Goal: Task Accomplishment & Management: Manage account settings

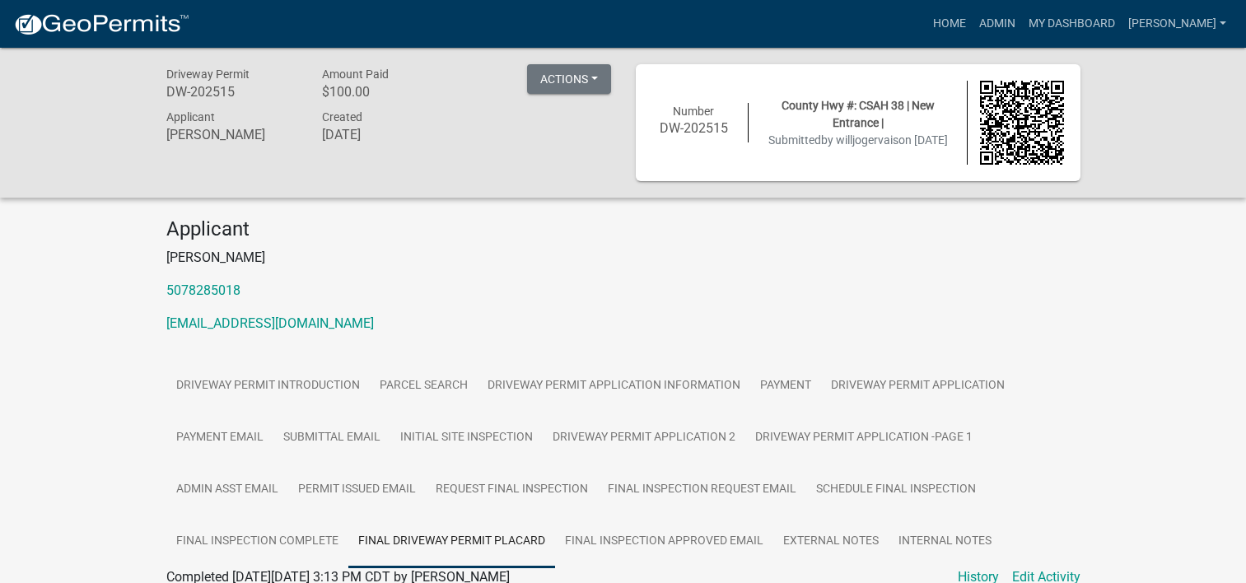
scroll to position [93, 0]
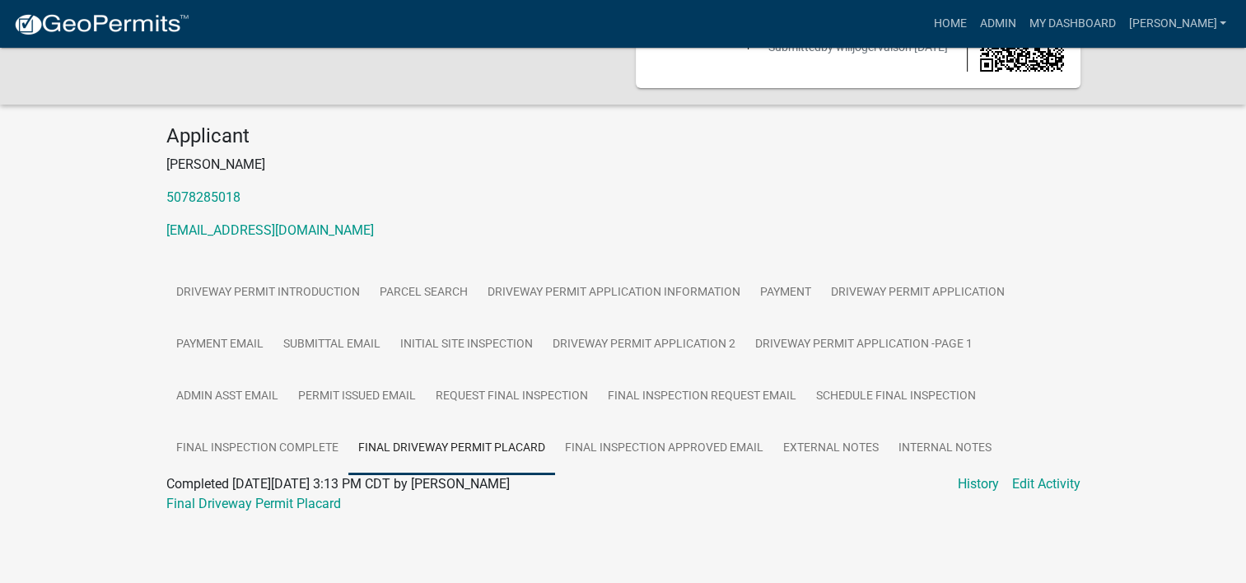
click at [667, 142] on h4 "Applicant" at bounding box center [623, 136] width 914 height 24
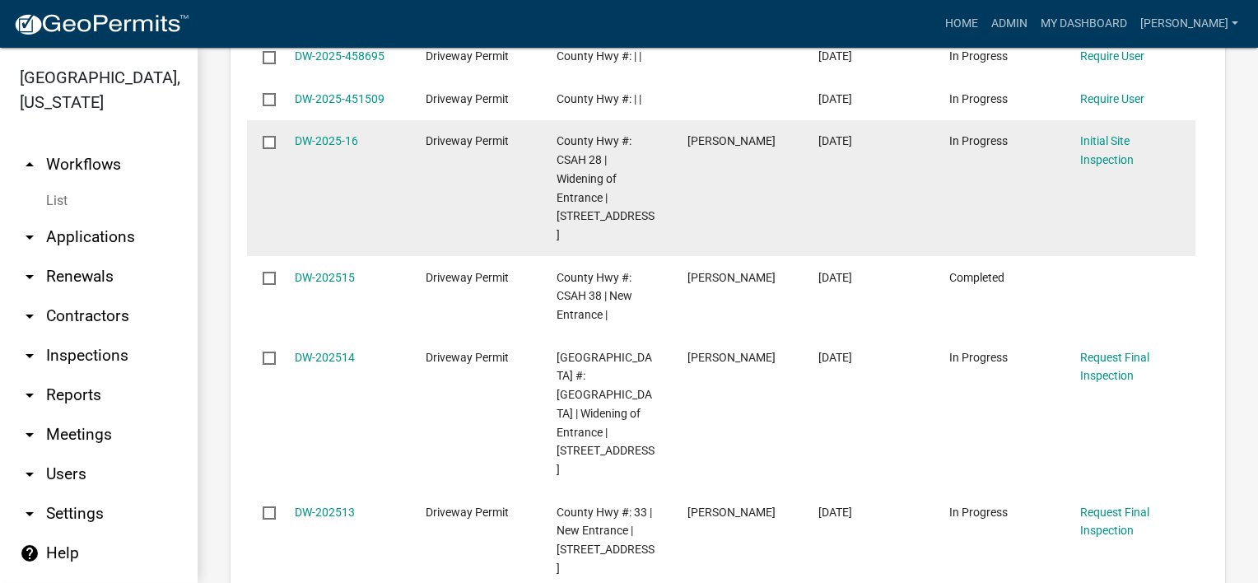
scroll to position [1002, 0]
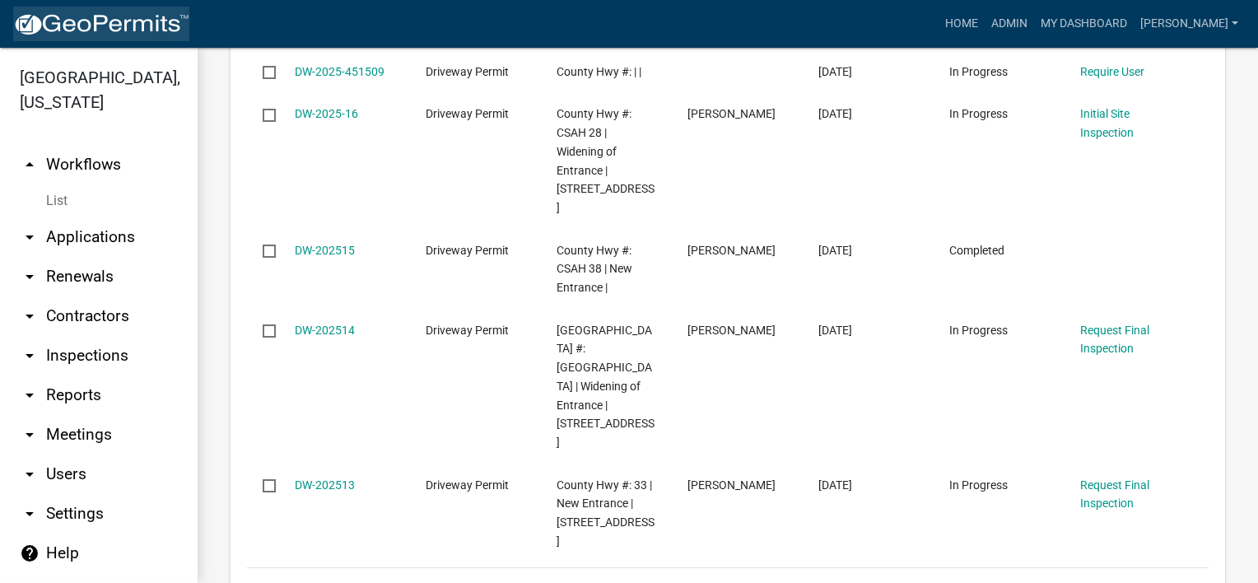
click at [145, 27] on img at bounding box center [101, 24] width 176 height 25
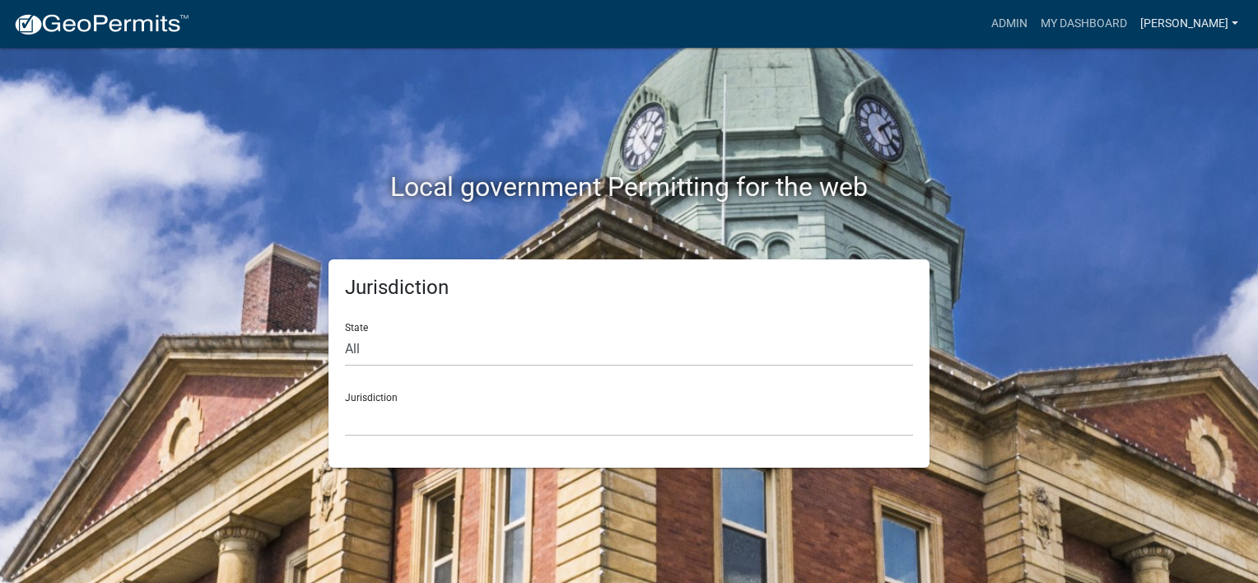
click at [1218, 16] on link "[PERSON_NAME]" at bounding box center [1189, 23] width 111 height 31
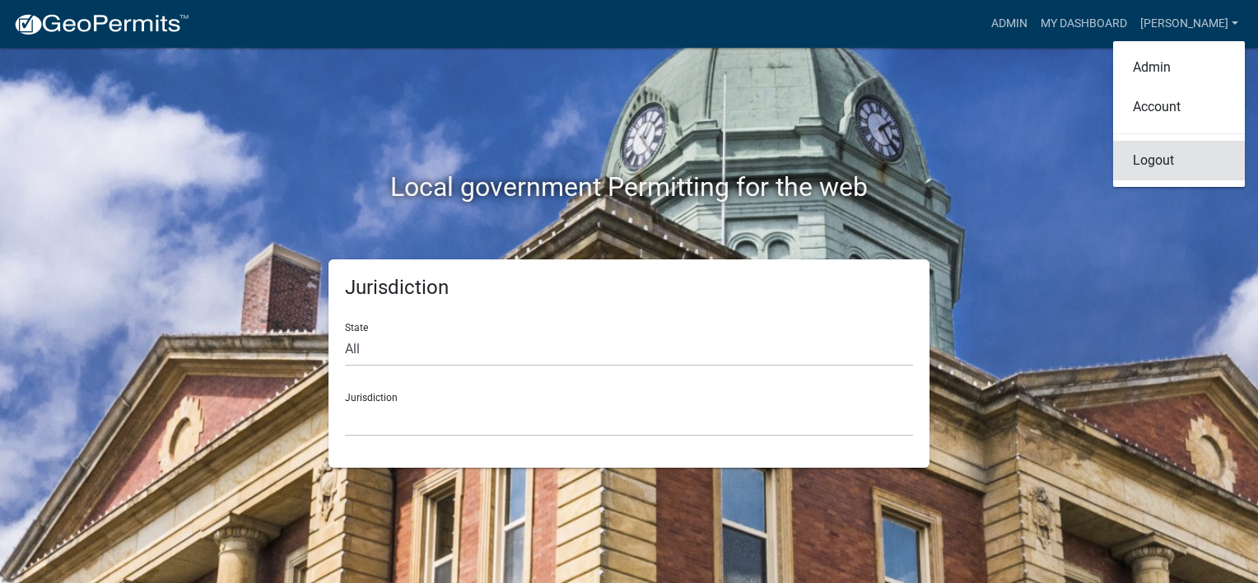
click at [1146, 159] on link "Logout" at bounding box center [1179, 161] width 132 height 40
